Goal: Communication & Community: Answer question/provide support

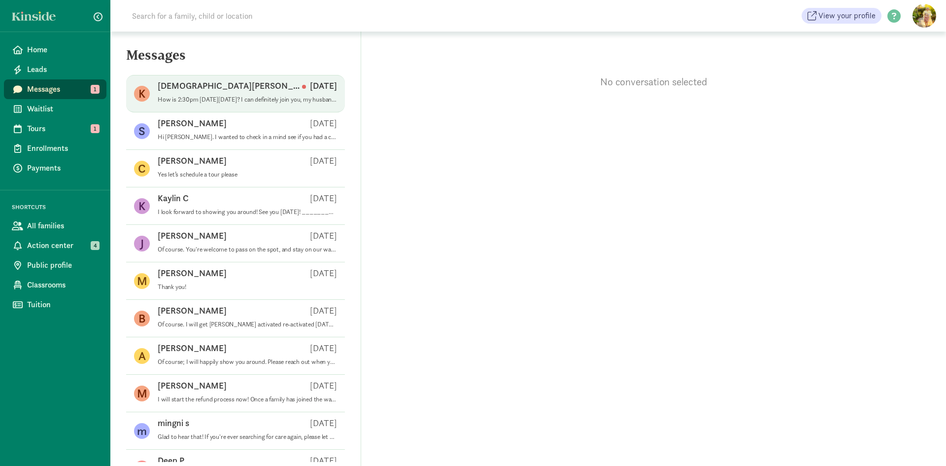
click at [239, 83] on div "[DEMOGRAPHIC_DATA][PERSON_NAME] [DATE]" at bounding box center [247, 88] width 179 height 16
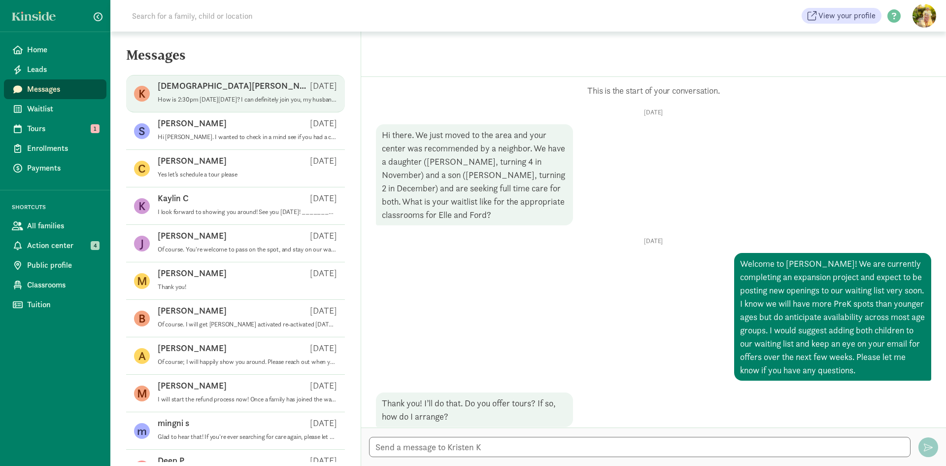
scroll to position [1007, 0]
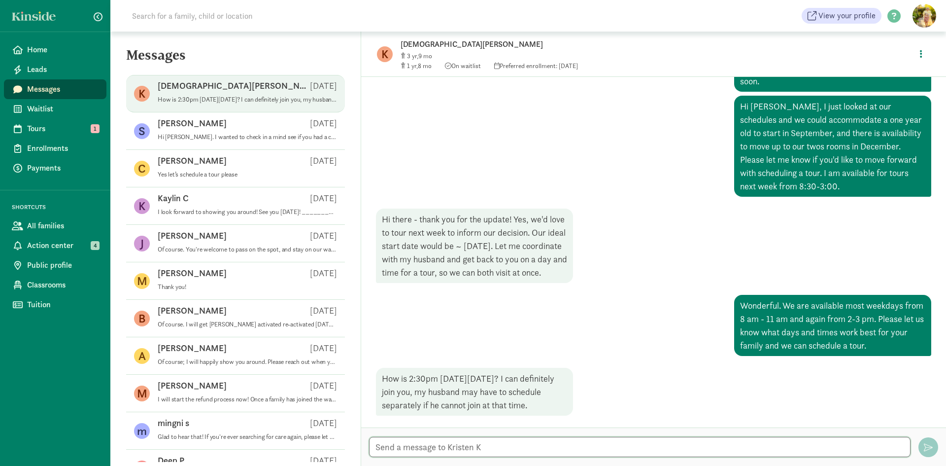
paste textarea "[DATE] at 9 am works great for us, see you next week. Please come to: [STREET_A…"
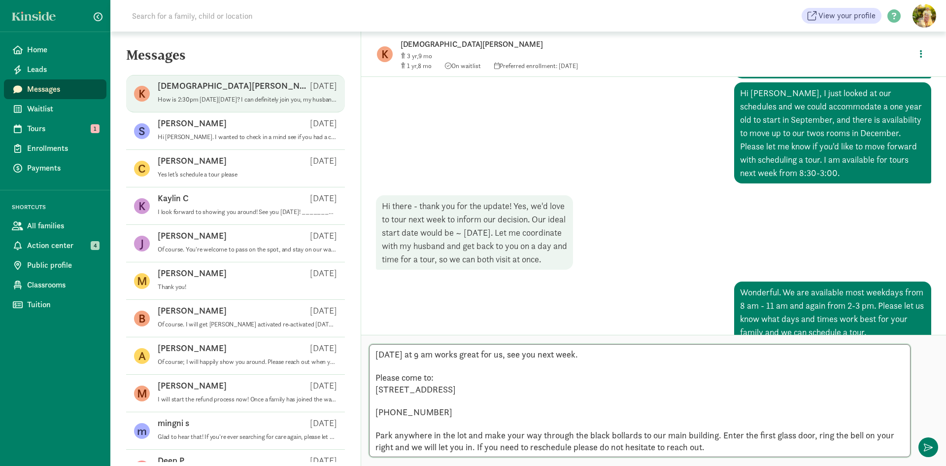
drag, startPoint x: 437, startPoint y: 333, endPoint x: 417, endPoint y: 333, distance: 19.7
click at [417, 344] on textarea "[DATE] at 9 am works great for us, see you next week. Please come to: [STREET_A…" at bounding box center [640, 400] width 542 height 113
type textarea "[DATE] at 2:30 pm works great for us, see you next week. Please come to: [STREE…"
click at [925, 451] on span "button" at bounding box center [928, 447] width 9 height 9
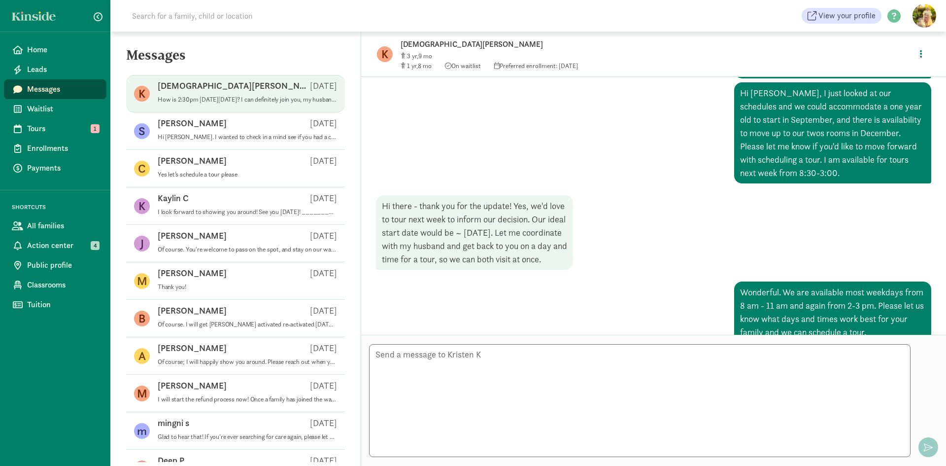
scroll to position [1133, 0]
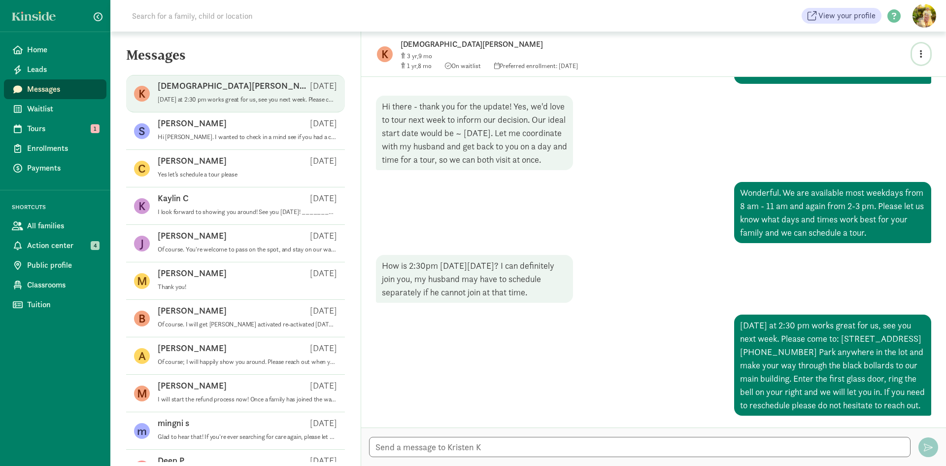
click at [921, 53] on icon "button" at bounding box center [921, 53] width 2 height 9
click at [901, 78] on link "View family page" at bounding box center [900, 77] width 71 height 12
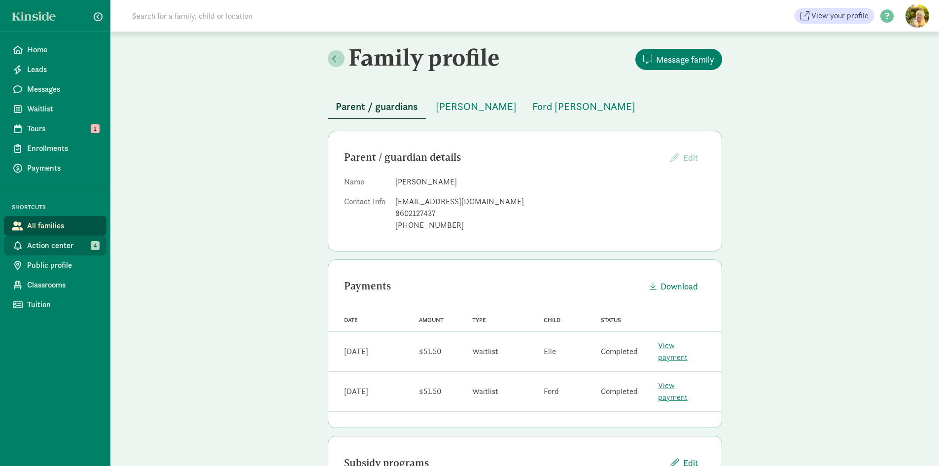
click at [68, 248] on span "Action center" at bounding box center [62, 245] width 71 height 12
